Goal: Register for event/course

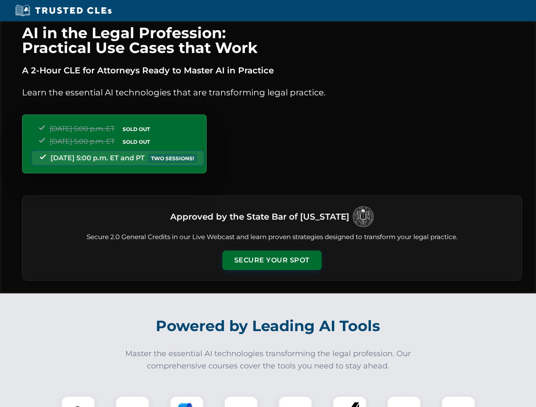
click at [271, 260] on button "Secure Your Spot" at bounding box center [271, 261] width 99 height 20
click at [78, 402] on img at bounding box center [78, 413] width 25 height 25
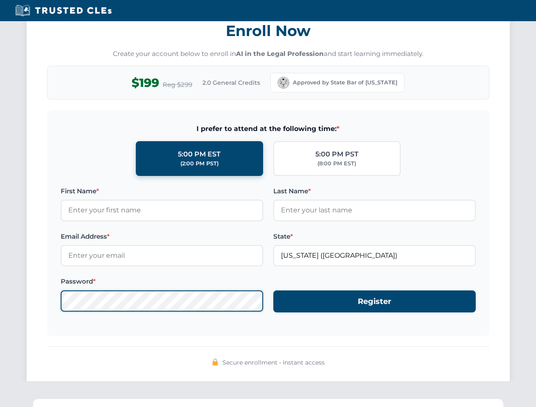
scroll to position [833, 0]
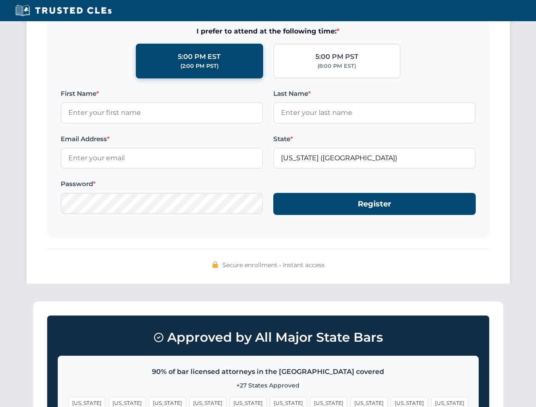
click at [270, 402] on span "[US_STATE]" at bounding box center [288, 403] width 37 height 12
click at [310, 402] on span "[US_STATE]" at bounding box center [328, 403] width 37 height 12
click at [391, 402] on span "[US_STATE]" at bounding box center [409, 403] width 37 height 12
